Goal: Task Accomplishment & Management: Use online tool/utility

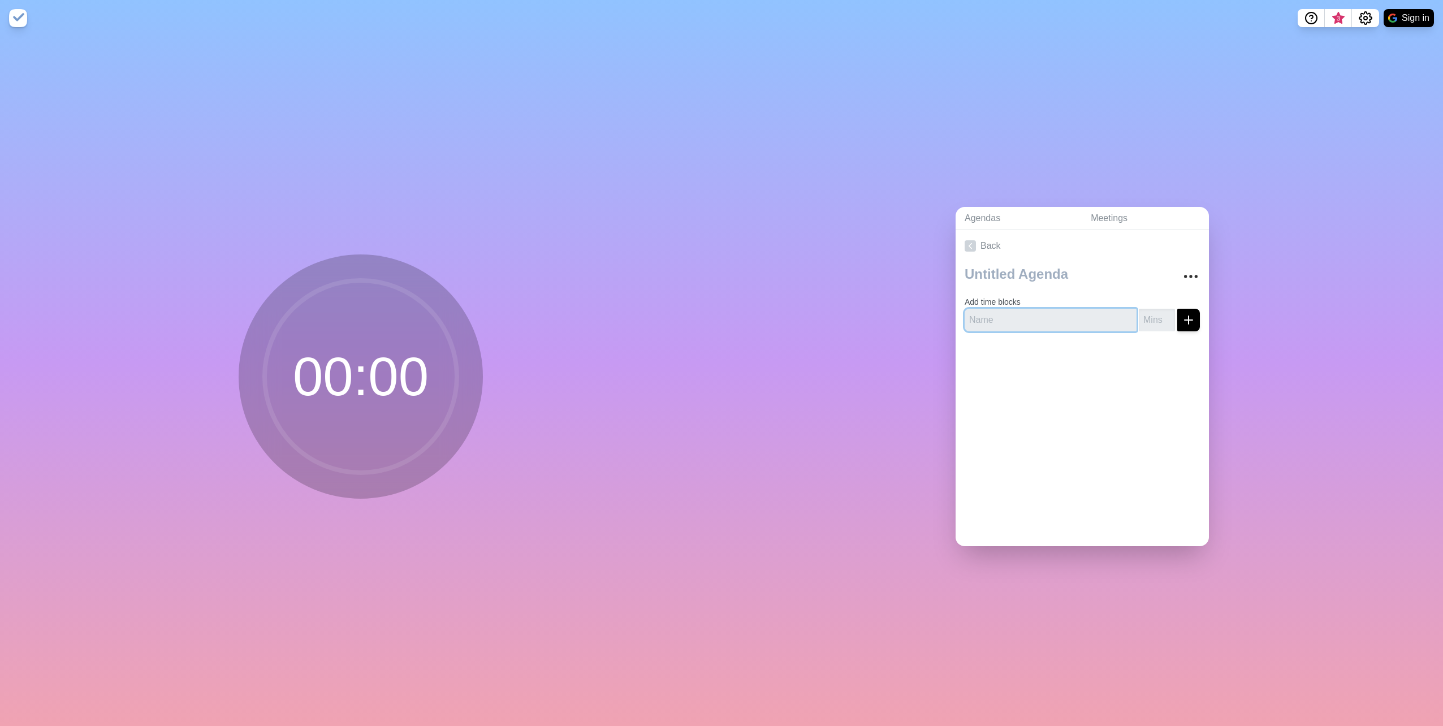
click at [1029, 323] on input "text" at bounding box center [1050, 320] width 172 height 23
click at [798, 214] on div "Agendas Meetings Back Add time blocks" at bounding box center [1081, 381] width 721 height 690
click at [985, 215] on link "Agendas" at bounding box center [1018, 218] width 126 height 23
click at [1105, 214] on link "Meetings" at bounding box center [1144, 218] width 127 height 23
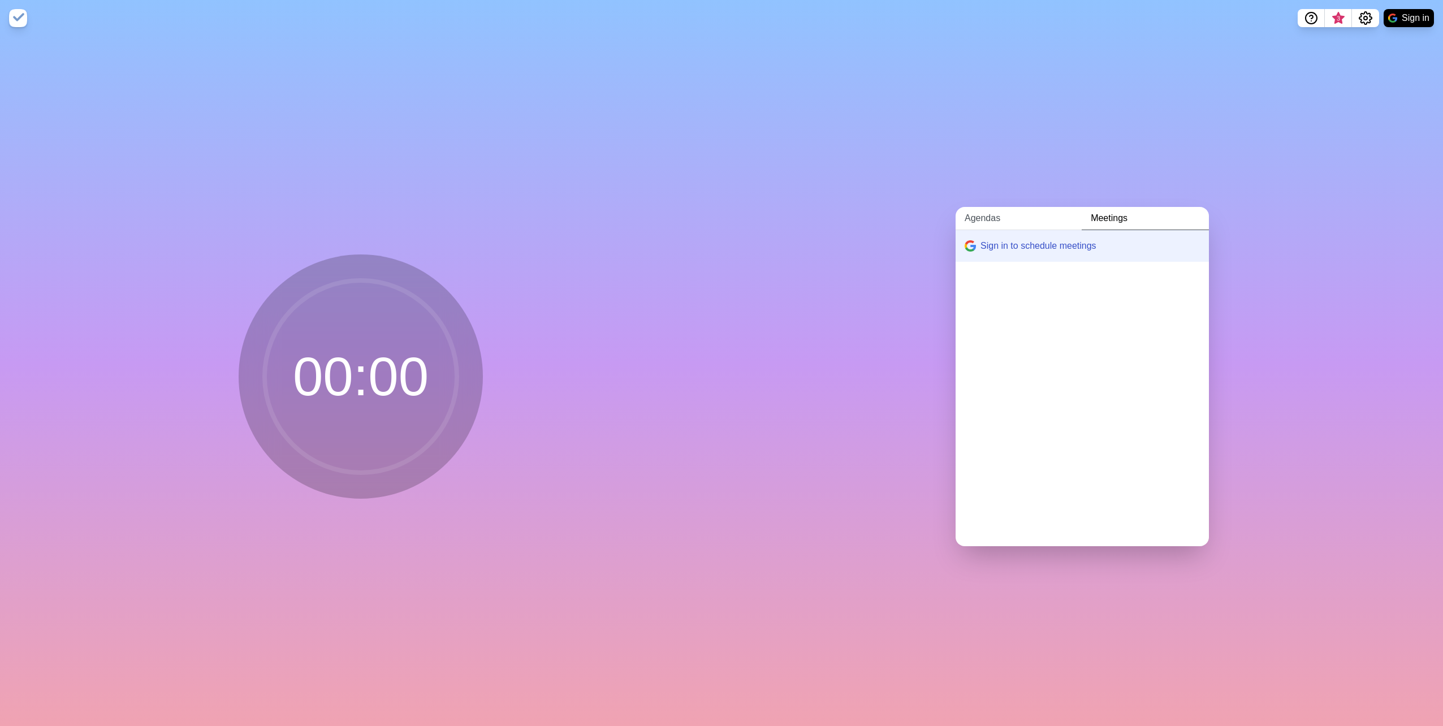
click at [981, 216] on link "Agendas" at bounding box center [1018, 218] width 126 height 23
click at [972, 240] on link "Create an Agenda" at bounding box center [1081, 246] width 253 height 32
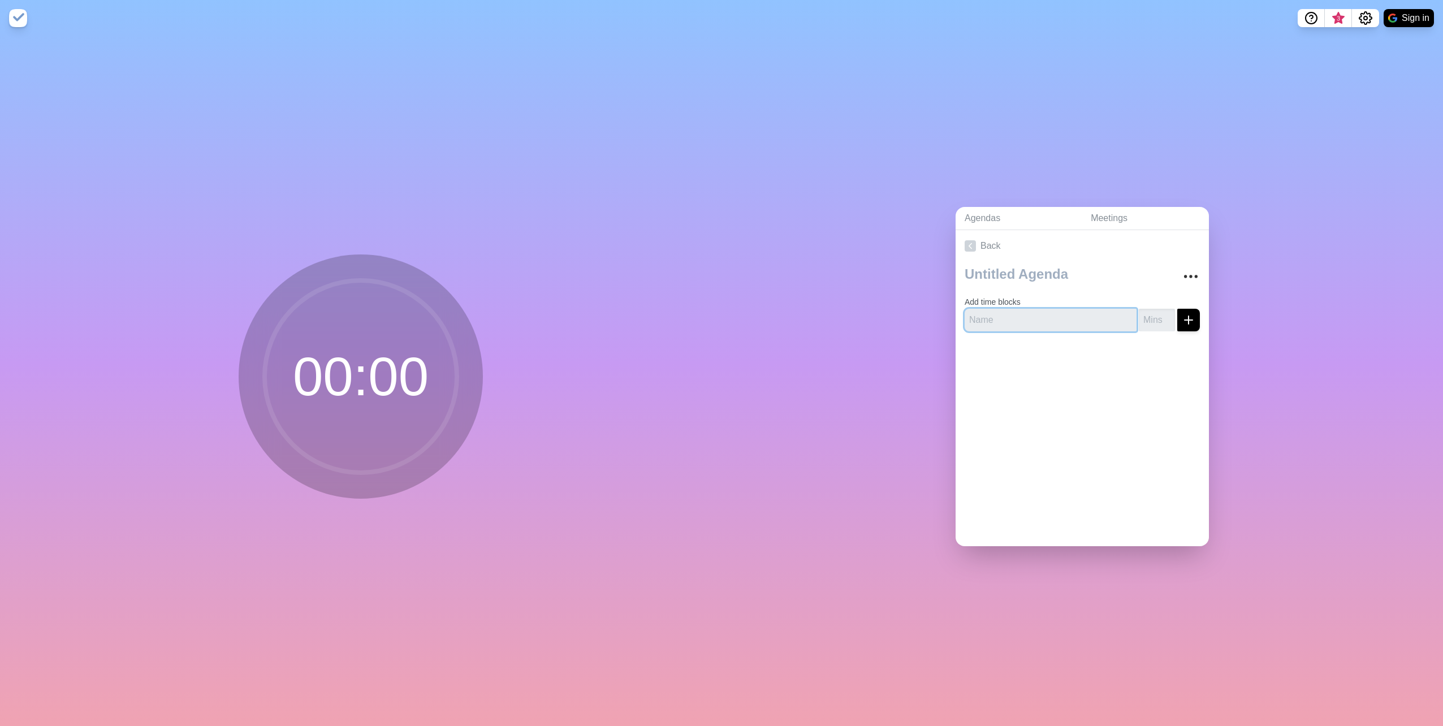
click at [999, 320] on input "text" at bounding box center [1050, 320] width 172 height 23
paste input "Welcome & Recap of Kickoff Themes (5 min) Review Proposed Roadmap (10 min) Feed…"
type input "Welcome & Recap of Kickoff Themes (5 min) Review Proposed Roadmap (10 min) Feed…"
click at [1362, 17] on icon "Settings" at bounding box center [1365, 18] width 14 height 14
click at [1176, 42] on div "Agendas Meetings Back Add time blocks" at bounding box center [1081, 381] width 721 height 690
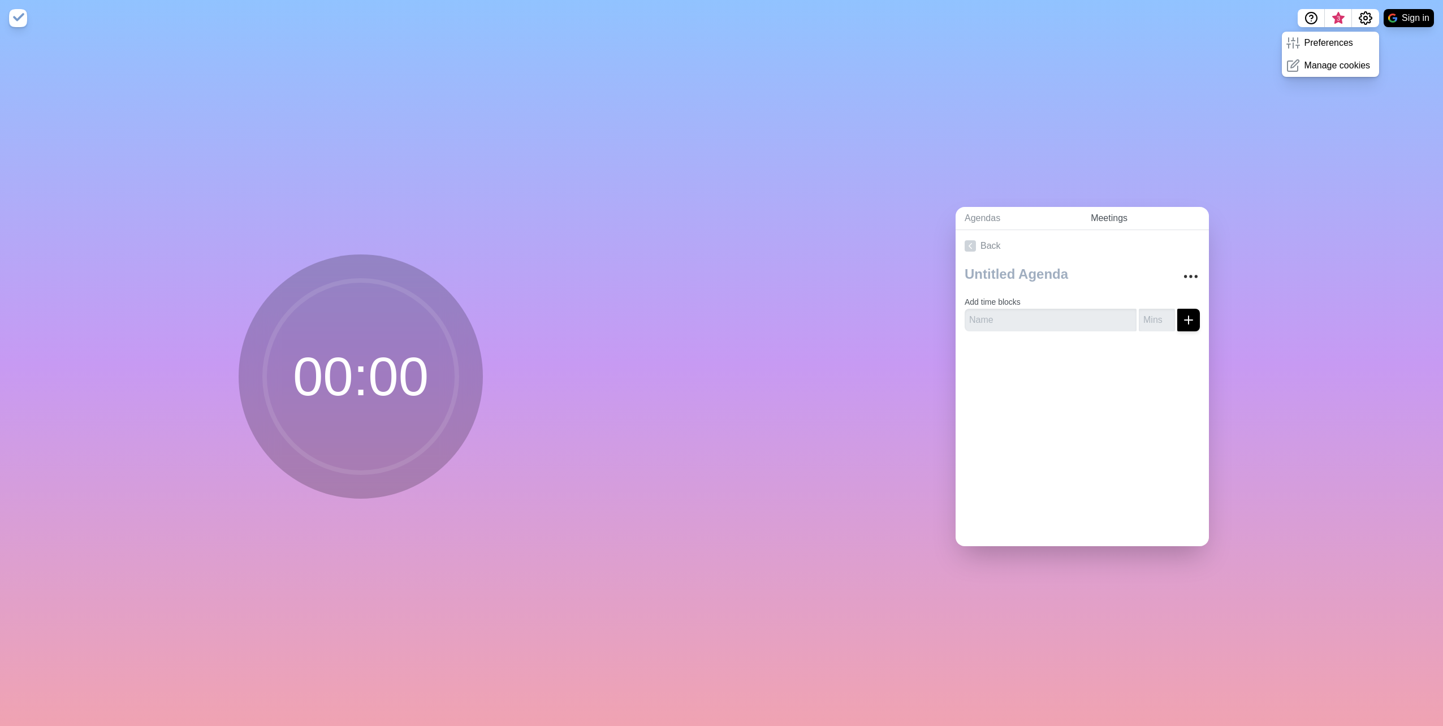
click at [1109, 211] on link "Meetings" at bounding box center [1144, 218] width 127 height 23
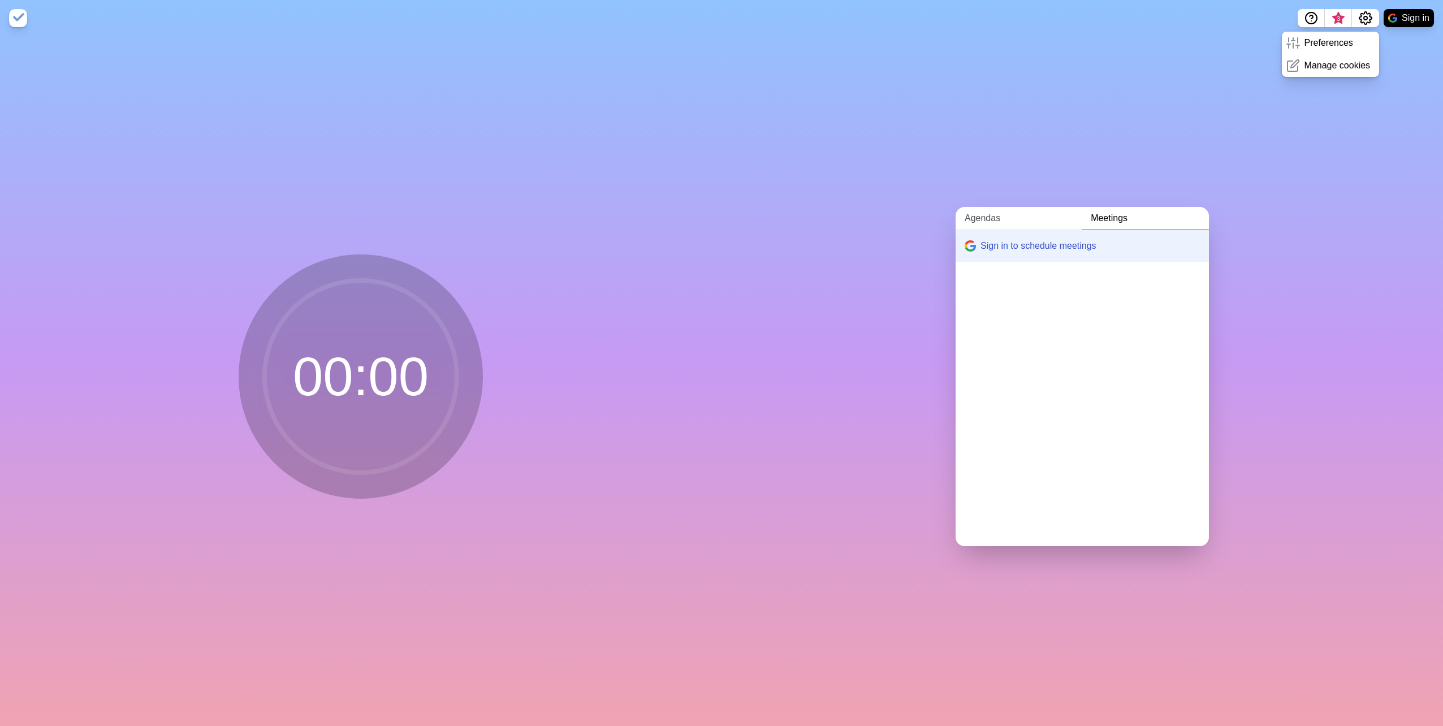
click at [987, 213] on link "Agendas" at bounding box center [1018, 218] width 126 height 23
click at [1123, 213] on link "Meetings" at bounding box center [1144, 218] width 127 height 23
click at [1004, 213] on link "Agendas" at bounding box center [1018, 218] width 126 height 23
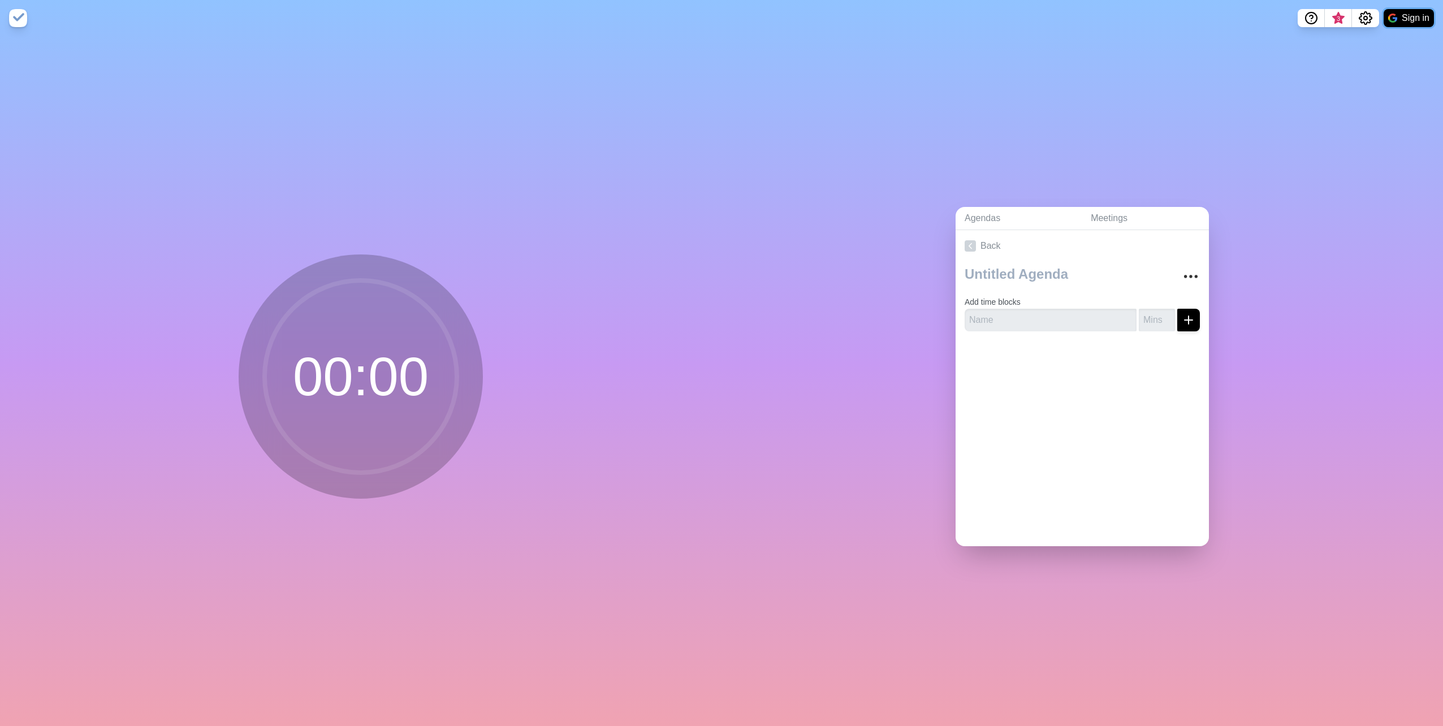
click at [1398, 21] on button "Sign in" at bounding box center [1408, 18] width 50 height 18
drag, startPoint x: 997, startPoint y: 315, endPoint x: 991, endPoint y: 313, distance: 6.6
click at [997, 315] on input "text" at bounding box center [1050, 320] width 172 height 23
click at [1015, 246] on link "Back" at bounding box center [1081, 246] width 253 height 32
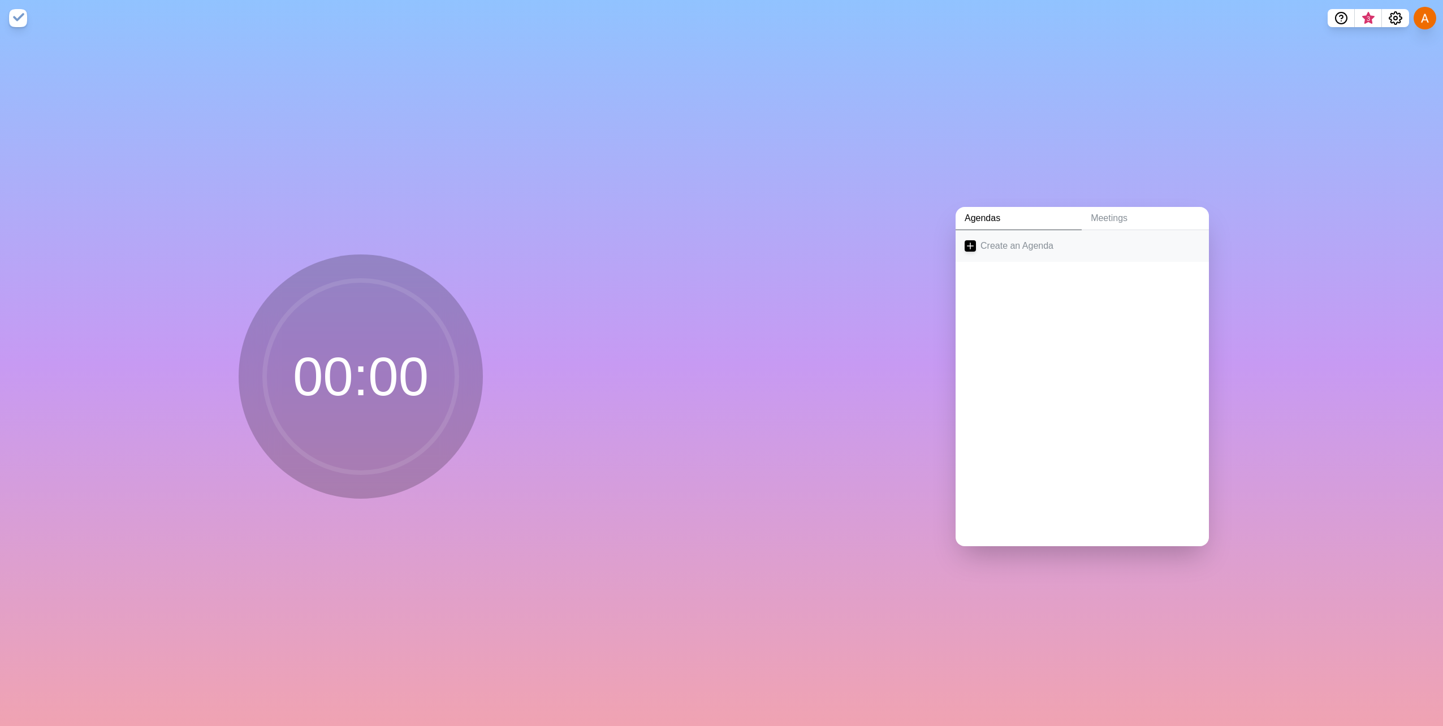
click at [987, 246] on link "Create an Agenda" at bounding box center [1081, 246] width 253 height 32
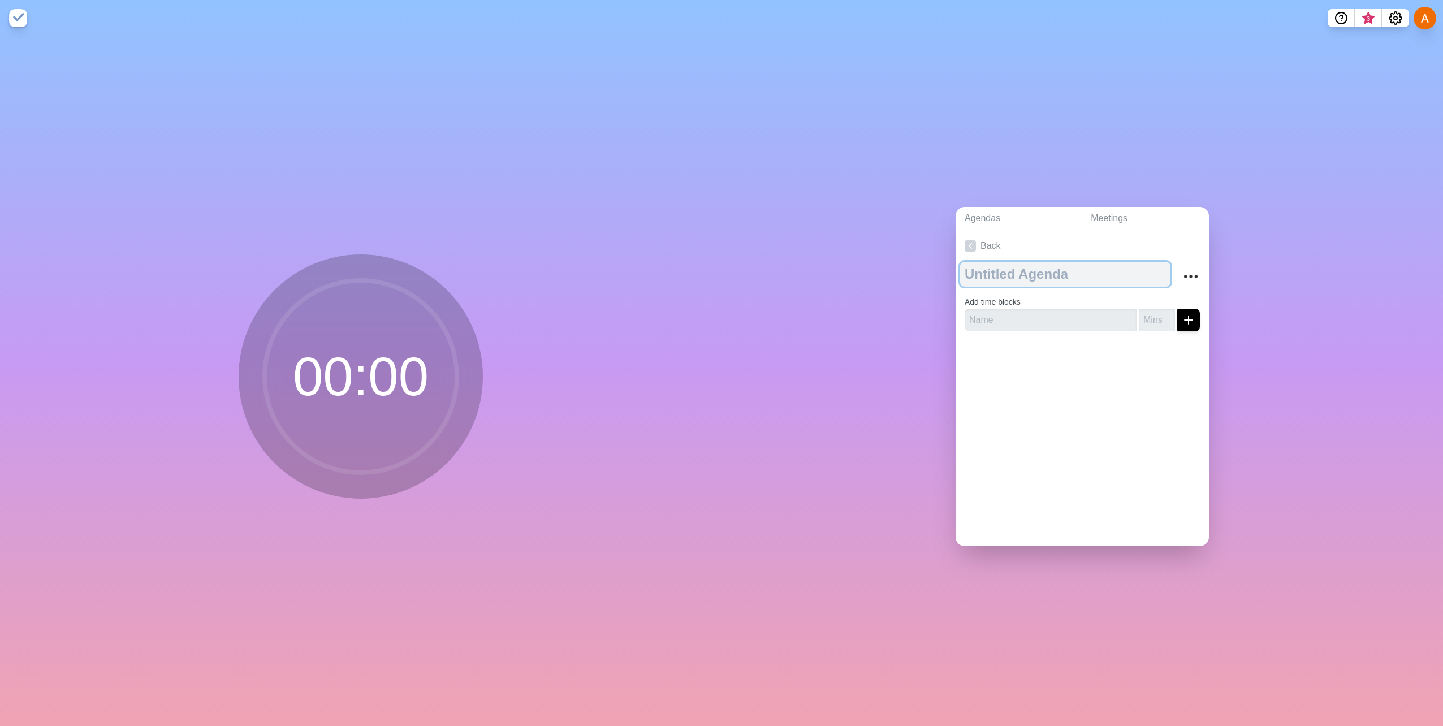
click at [1028, 271] on textarea at bounding box center [1065, 274] width 210 height 25
click at [1030, 271] on textarea at bounding box center [1065, 274] width 210 height 25
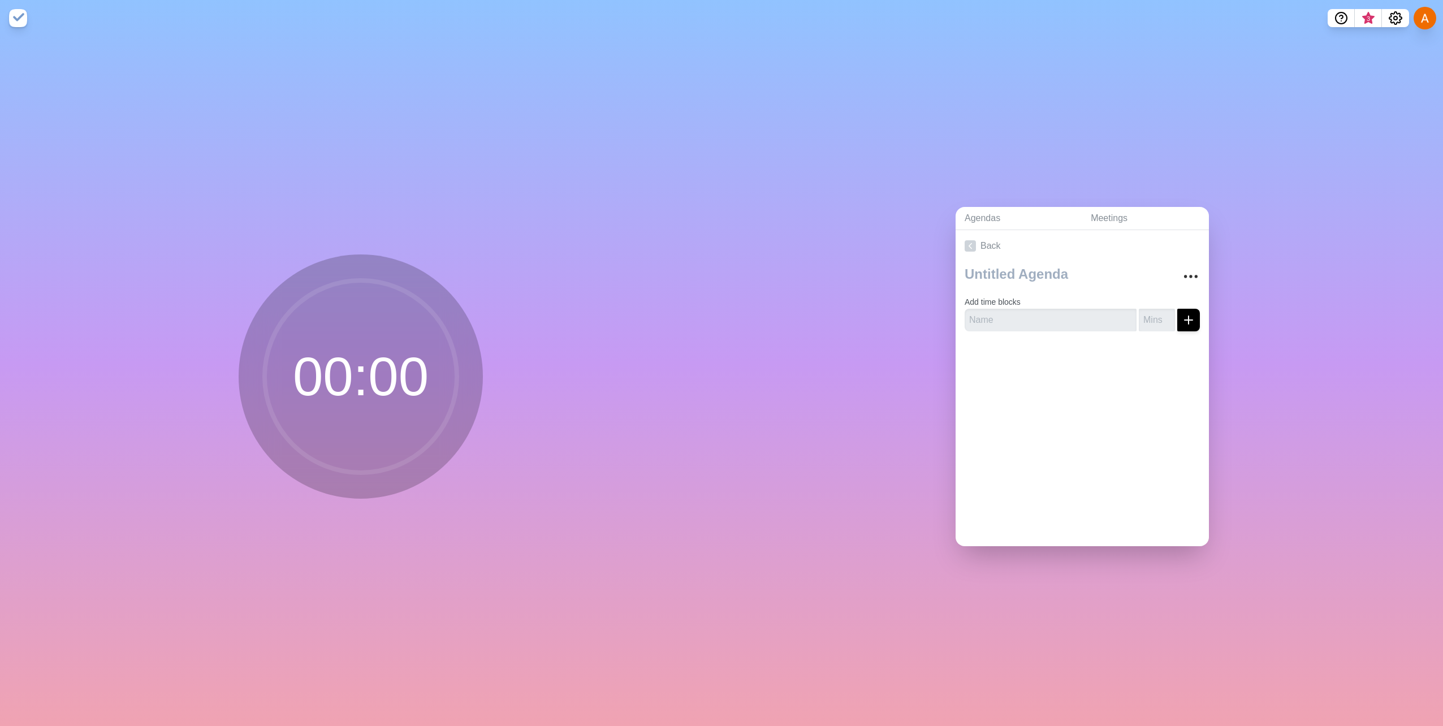
click at [854, 98] on div "Agendas Meetings Back Add time blocks" at bounding box center [1081, 381] width 721 height 690
